Goal: Communication & Community: Answer question/provide support

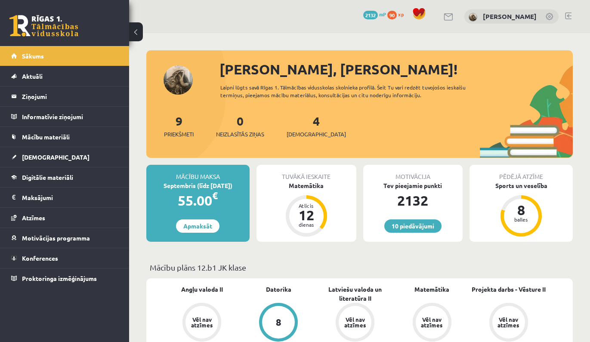
click at [76, 34] on link at bounding box center [43, 26] width 69 height 22
click at [243, 122] on link "2 Neizlasītās ziņas" at bounding box center [240, 125] width 48 height 25
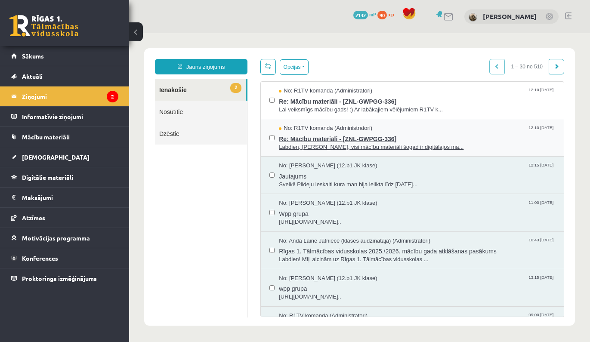
click at [437, 125] on div "No: R1TV komanda (Administratori) 12:10 05/09/2025" at bounding box center [417, 128] width 276 height 8
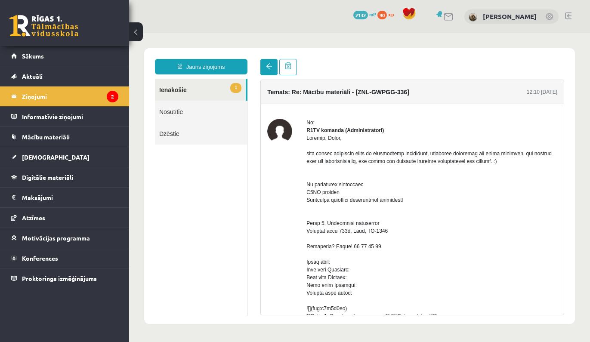
click at [267, 67] on span at bounding box center [269, 66] width 6 height 6
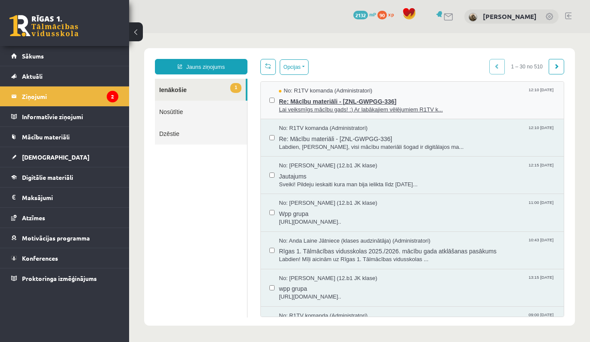
click at [453, 108] on span "Lai veiksmīgs mācību gads! :) Ar labākajiem vēlējumiem R1TV k..." at bounding box center [417, 110] width 276 height 8
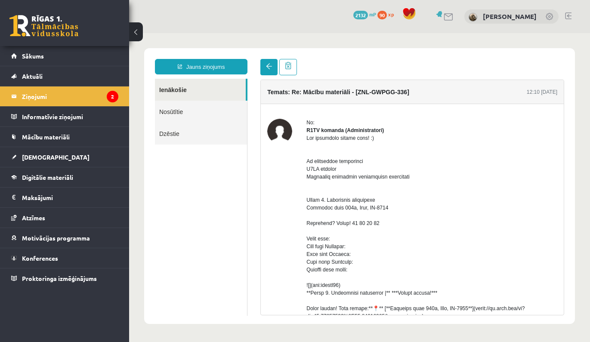
click at [266, 69] on span at bounding box center [269, 66] width 6 height 6
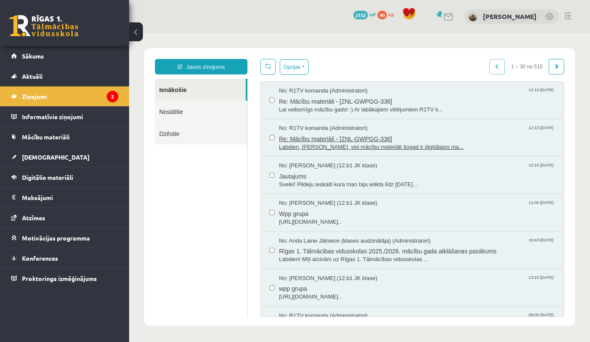
click at [452, 143] on span "Labdien, Linda, visi mācību materiāli šogad ir digitālajos ma..." at bounding box center [417, 147] width 276 height 8
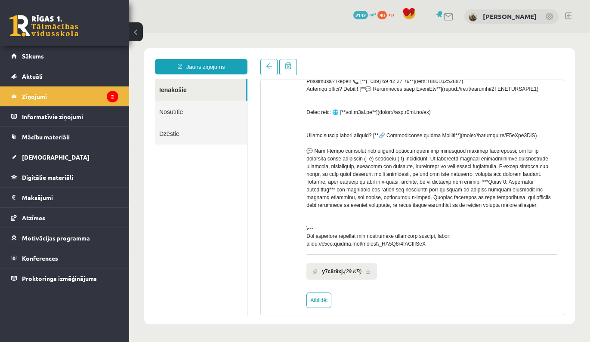
scroll to position [281, 0]
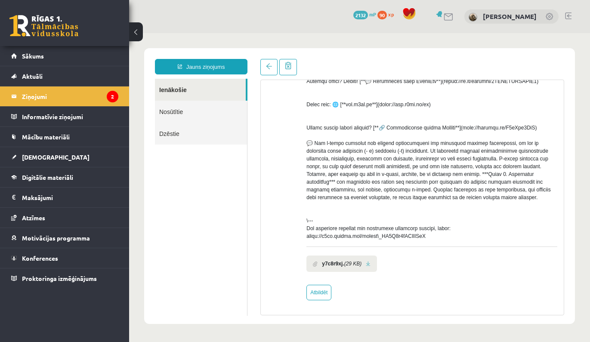
click at [370, 263] on link at bounding box center [368, 264] width 5 height 6
click at [325, 294] on link "Atbildēt" at bounding box center [318, 292] width 25 height 15
type input "**********"
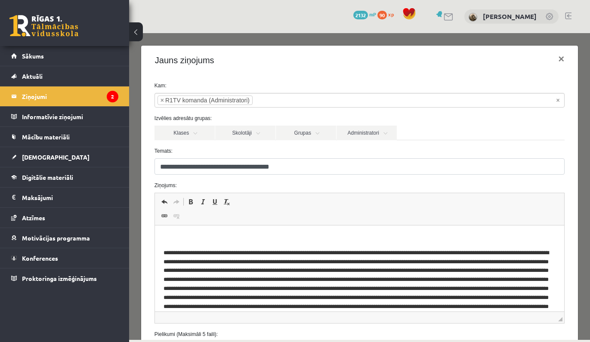
scroll to position [0, 0]
click at [198, 237] on p "Rich Text Editor, wiswyg-editor-47024976014900-1757088819-69" at bounding box center [359, 238] width 392 height 9
click at [562, 55] on button "×" at bounding box center [561, 59] width 20 height 24
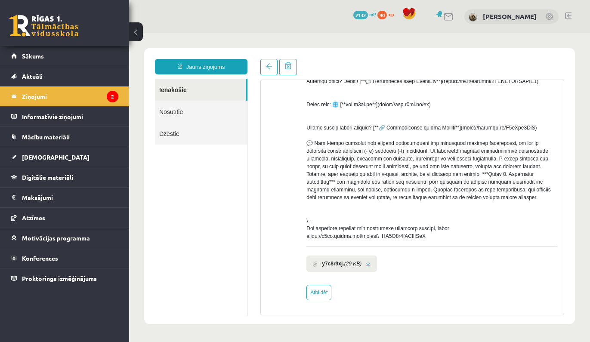
click at [31, 24] on link at bounding box center [43, 26] width 69 height 22
